Goal: Check status

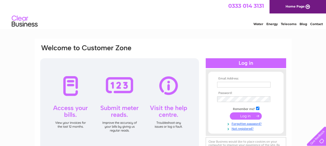
type input "[EMAIL_ADDRESS][DOMAIN_NAME]"
click at [242, 117] on input "submit" at bounding box center [246, 116] width 32 height 7
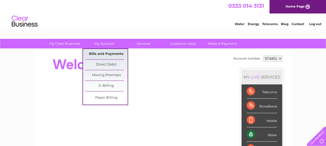
click at [102, 53] on link "Bills and Payments" at bounding box center [106, 54] width 43 height 10
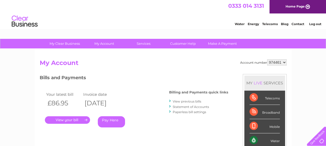
click at [70, 120] on link "." at bounding box center [67, 120] width 45 height 8
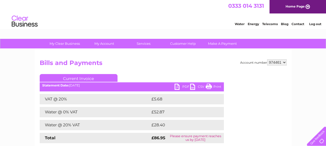
click at [182, 87] on link "PDF" at bounding box center [183, 88] width 16 height 8
